Goal: Find specific page/section

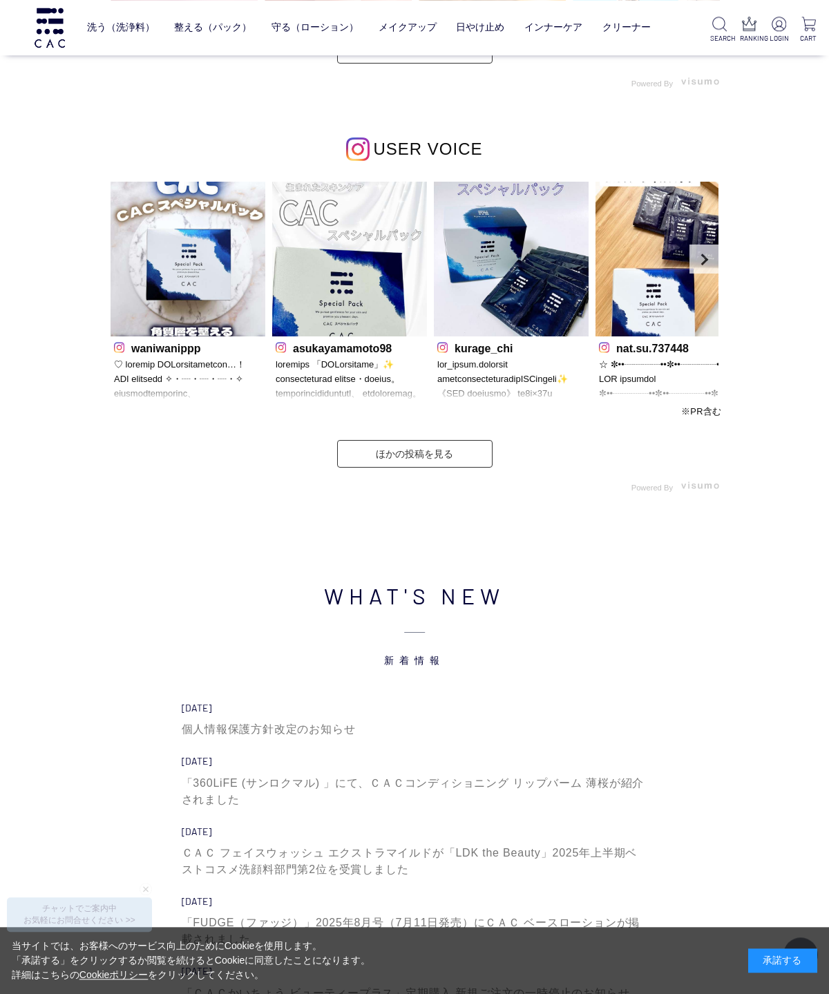
scroll to position [3716, 0]
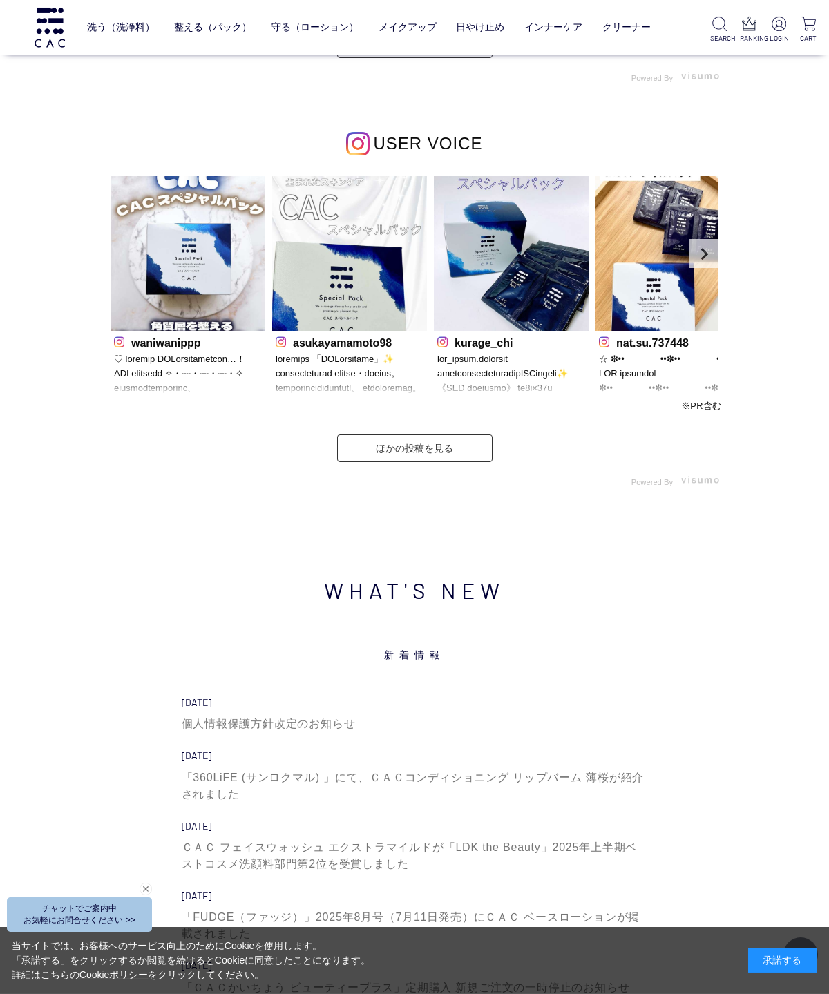
click at [751, 630] on div "WHAT'S NEW 新着情報 [DATE] 個人情報保護方針改定のお知らせ [DATE] 「360LiFE (サンロクマル) 」にて、ＣＡＣコンディショニン…" at bounding box center [414, 839] width 829 height 558
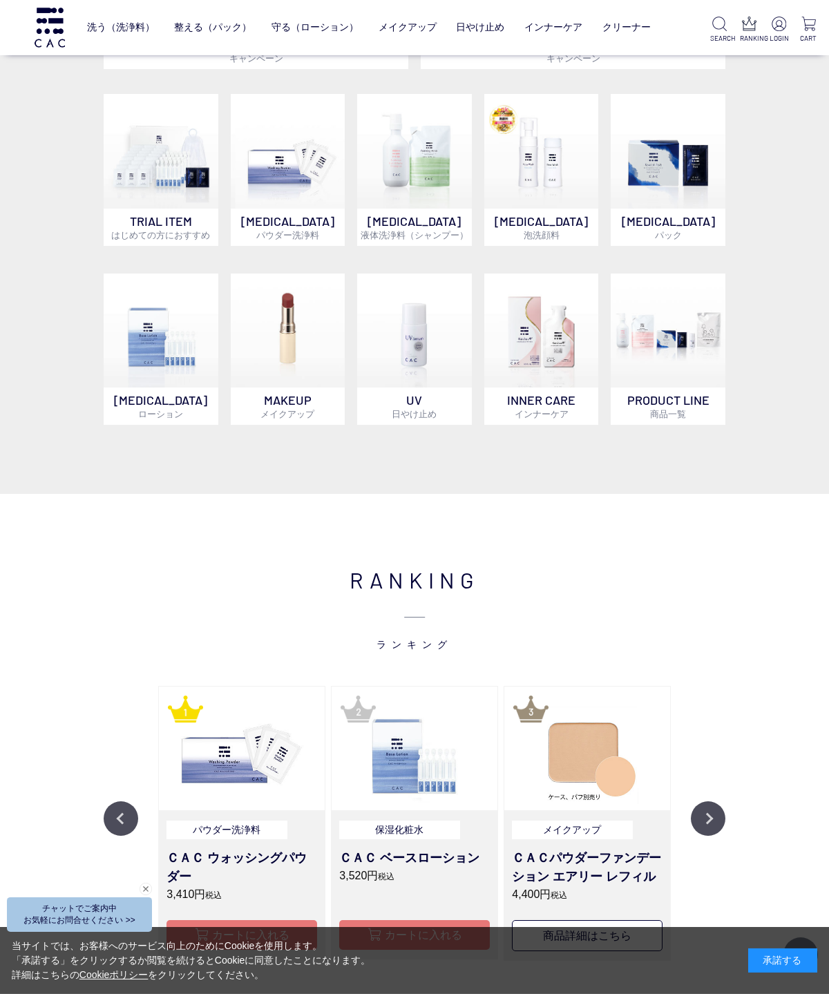
scroll to position [797, 0]
click at [248, 826] on p "パウダー洗浄料" at bounding box center [227, 830] width 120 height 19
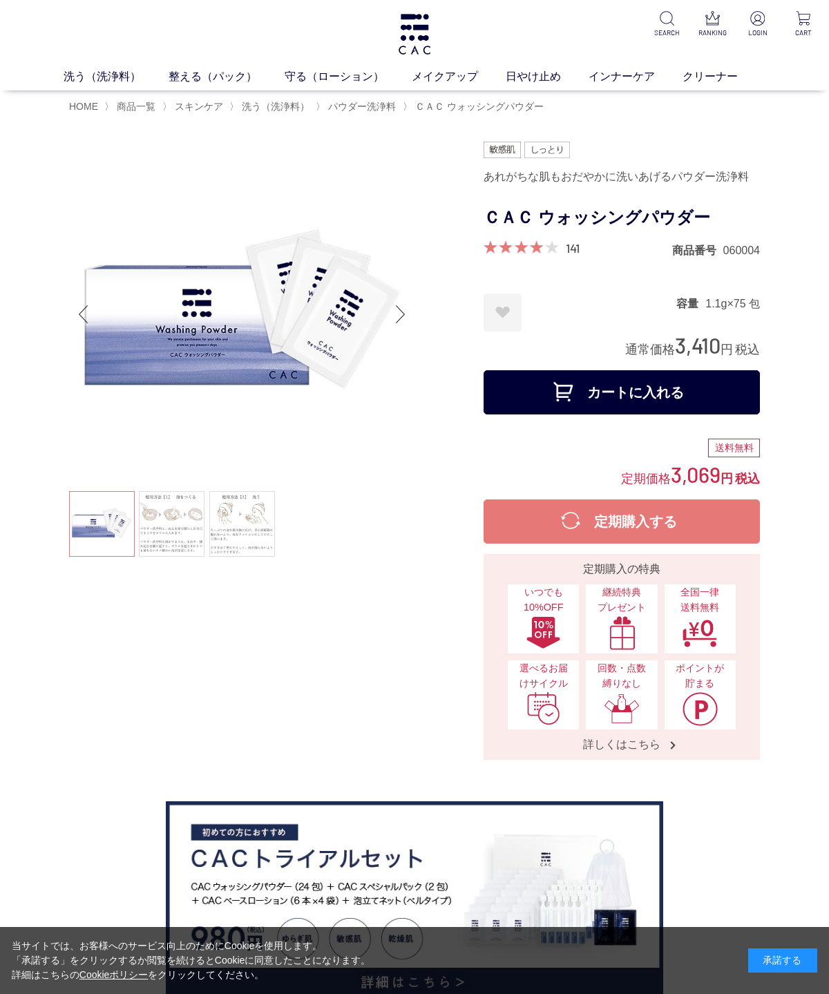
click at [418, 26] on img at bounding box center [415, 34] width 36 height 41
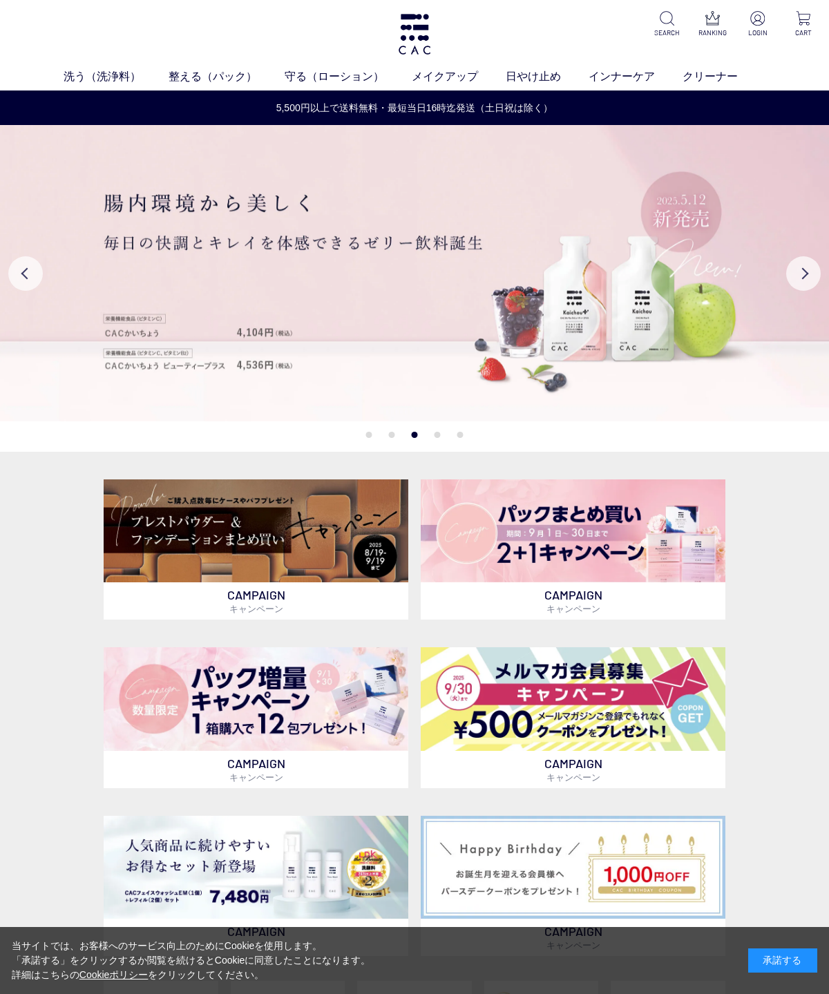
click at [634, 537] on img at bounding box center [573, 532] width 305 height 104
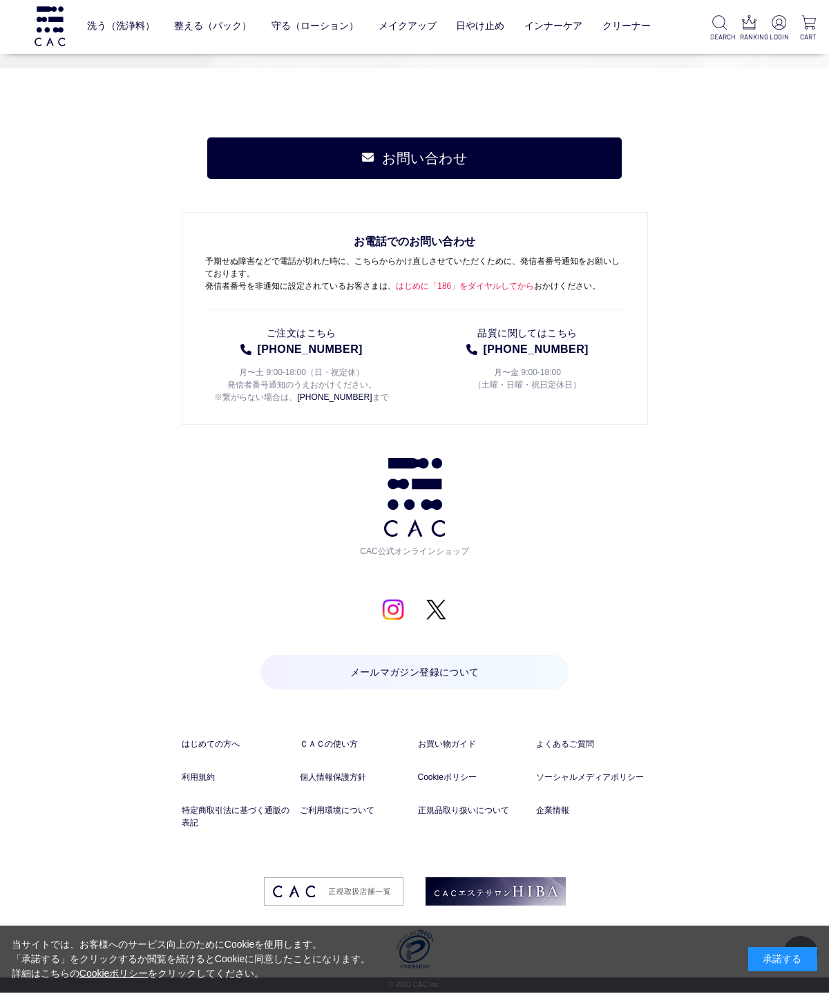
scroll to position [7145, 0]
